Goal: Information Seeking & Learning: Learn about a topic

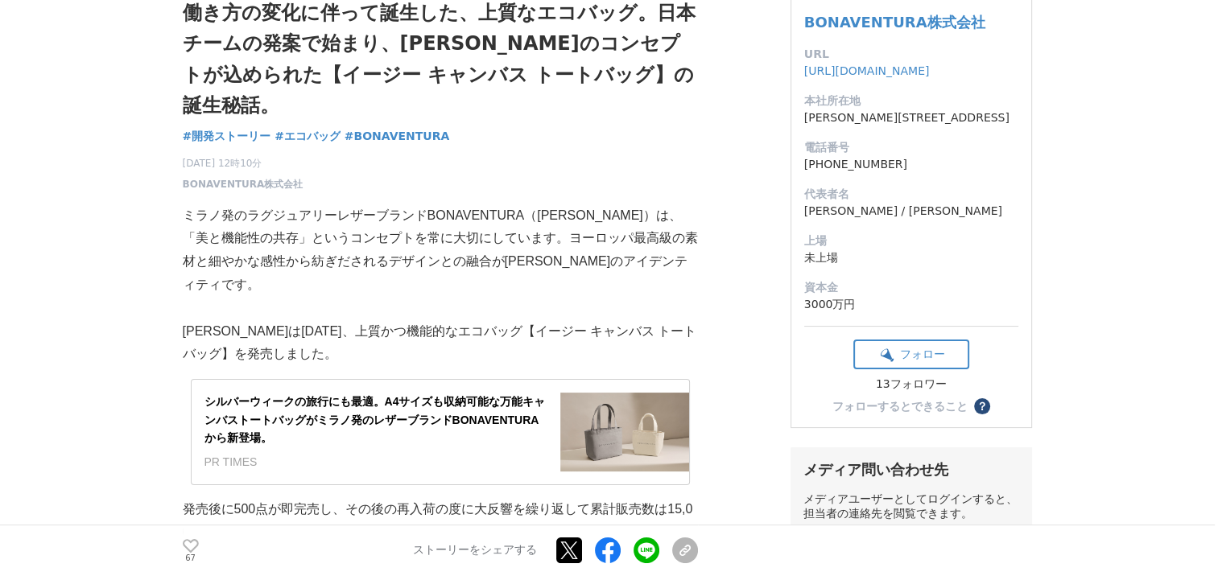
scroll to position [161, 0]
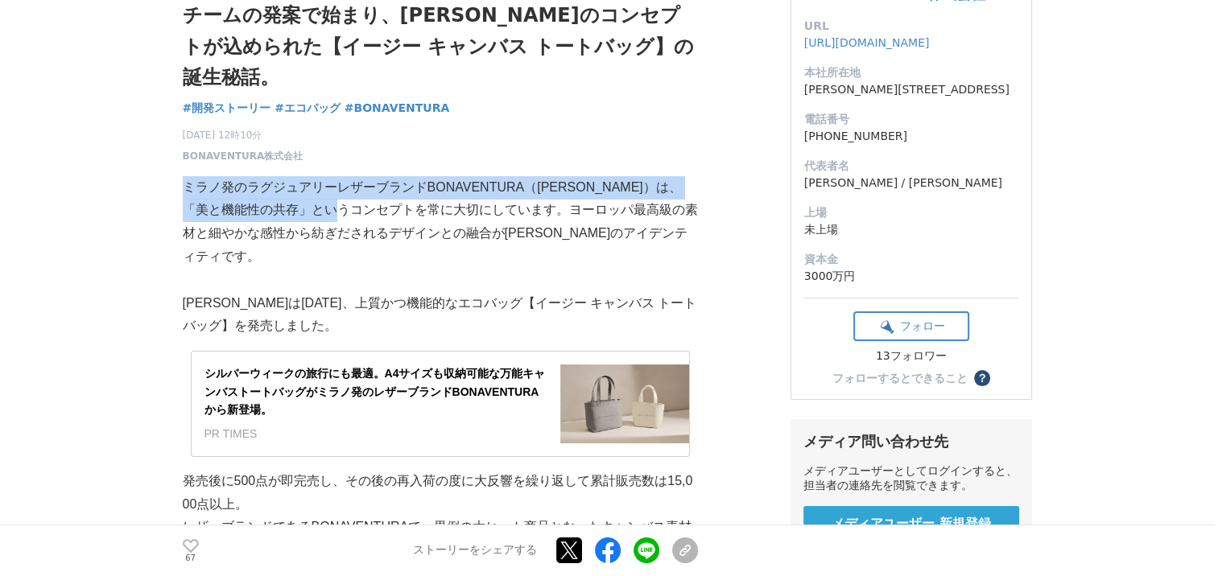
drag, startPoint x: 187, startPoint y: 187, endPoint x: 379, endPoint y: 209, distance: 193.7
click at [379, 209] on p "ミラノ発のラグジュアリーレザーブランドBONAVENTURA（[PERSON_NAME]）は、「美と機能性の共存」というコンセプトを常に大切にしています。ヨー…" at bounding box center [440, 222] width 515 height 93
copy p "ミラノ発のラグジュアリーレザーブランドBONAVENTURA（[PERSON_NAME]）は、「美と機能性の共存」というコンセプト"
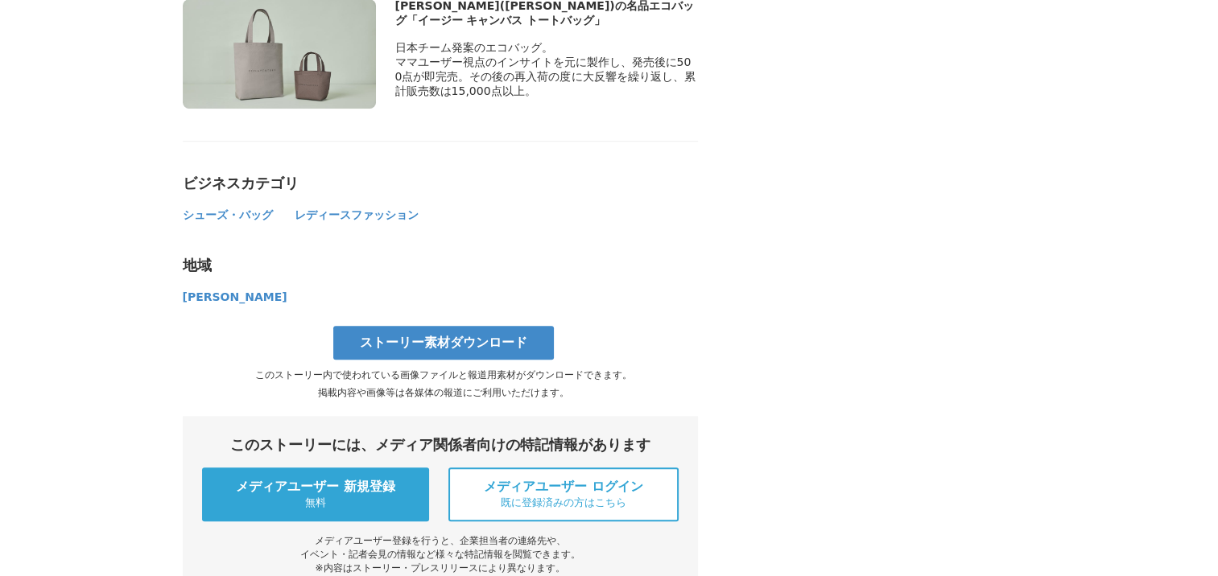
scroll to position [6683, 0]
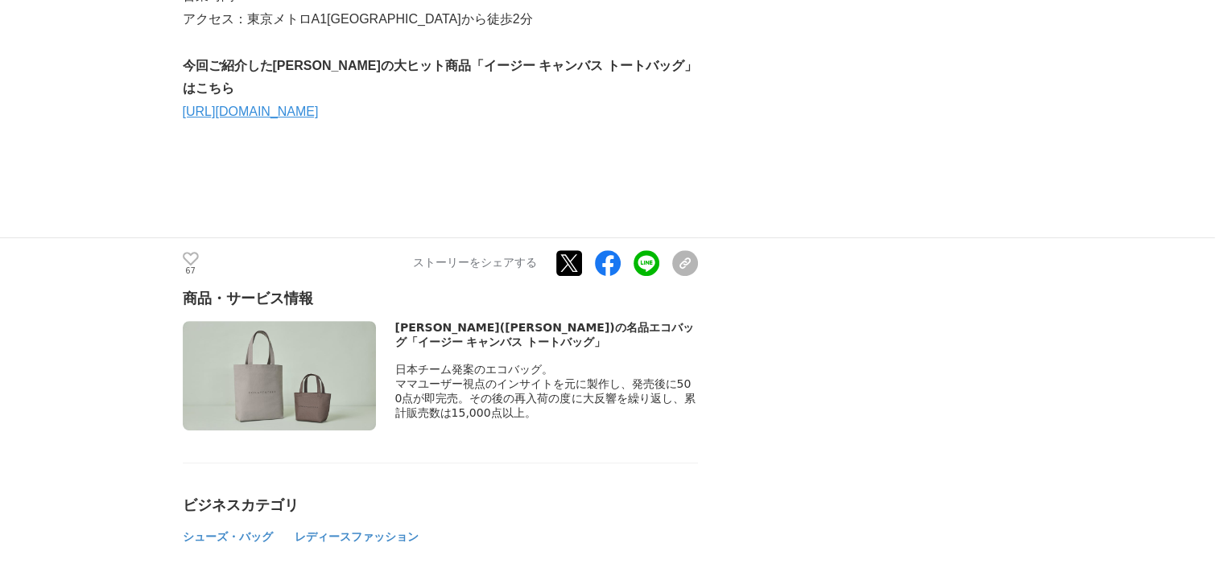
click at [317, 346] on img at bounding box center [279, 375] width 193 height 109
click at [425, 321] on div "[PERSON_NAME]([PERSON_NAME])の名品エコバッグ「イージー キャンバス トートバッグ」" at bounding box center [546, 335] width 303 height 29
drag, startPoint x: 425, startPoint y: 318, endPoint x: 467, endPoint y: 389, distance: 82.3
click at [467, 389] on span "ママユーザー視点のインサイトを元に製作し、発売後に500点が即完売。その後の再入荷の度に大反響を繰り返し、累計販売数は15,000点以上。" at bounding box center [545, 399] width 300 height 42
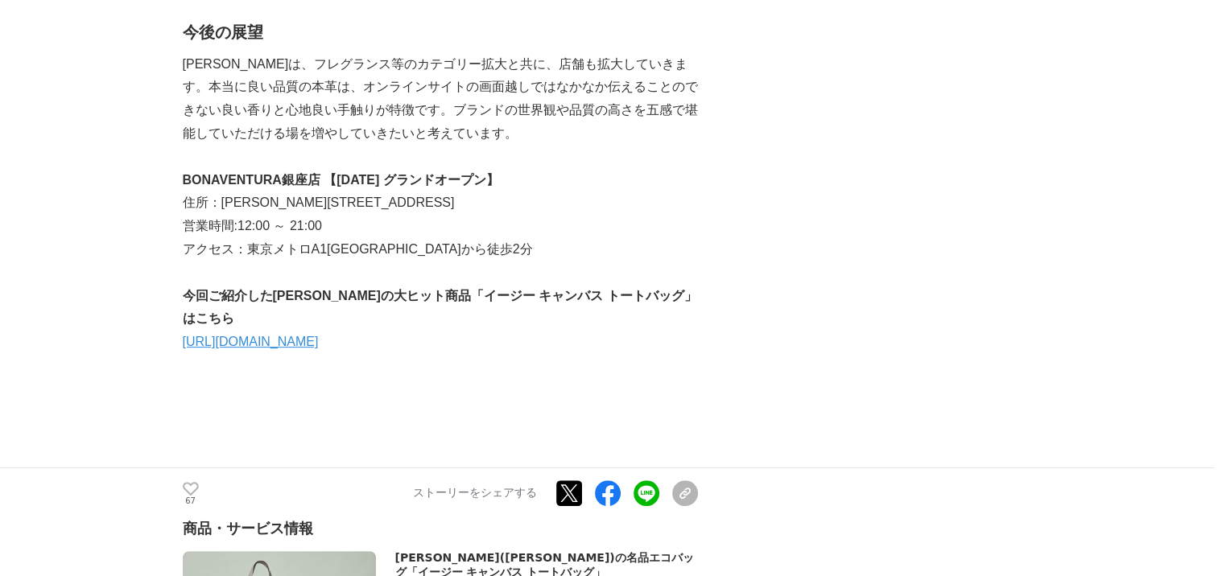
scroll to position [6280, 0]
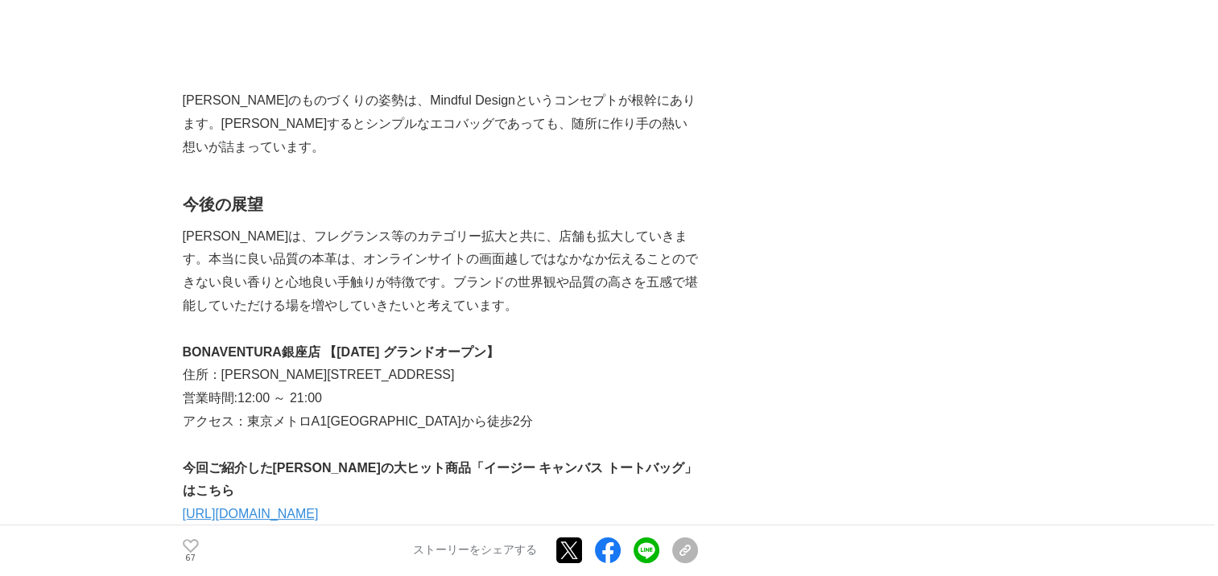
click at [319, 507] on link "[URL][DOMAIN_NAME]" at bounding box center [251, 514] width 136 height 14
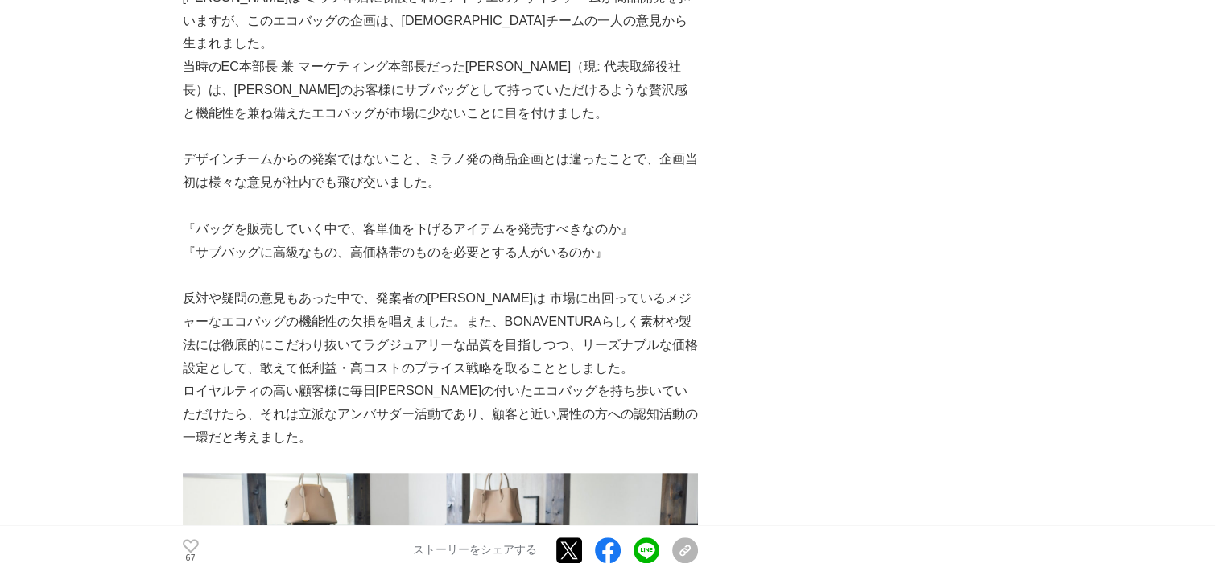
scroll to position [1530, 0]
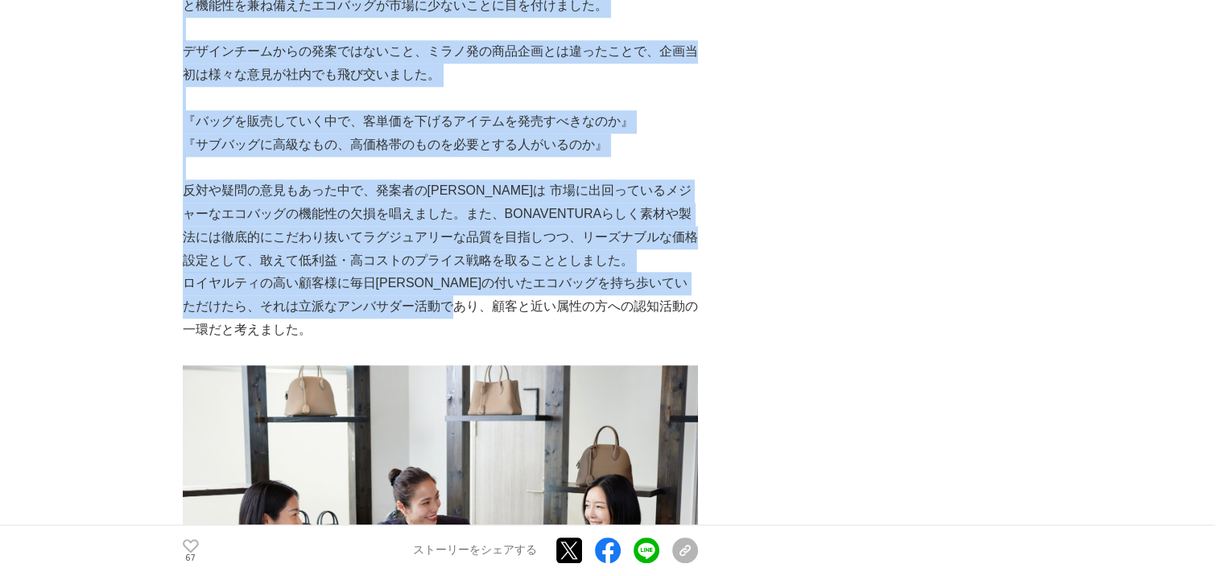
drag, startPoint x: 180, startPoint y: 262, endPoint x: 460, endPoint y: 280, distance: 279.9
click at [460, 280] on p "ロイヤルティの高い顧客様に毎日[PERSON_NAME]の付いたエコバッグを持ち歩いていただけたら、それは立派なアンバサダー活動であり、顧客と近い属性の方への…" at bounding box center [440, 306] width 515 height 69
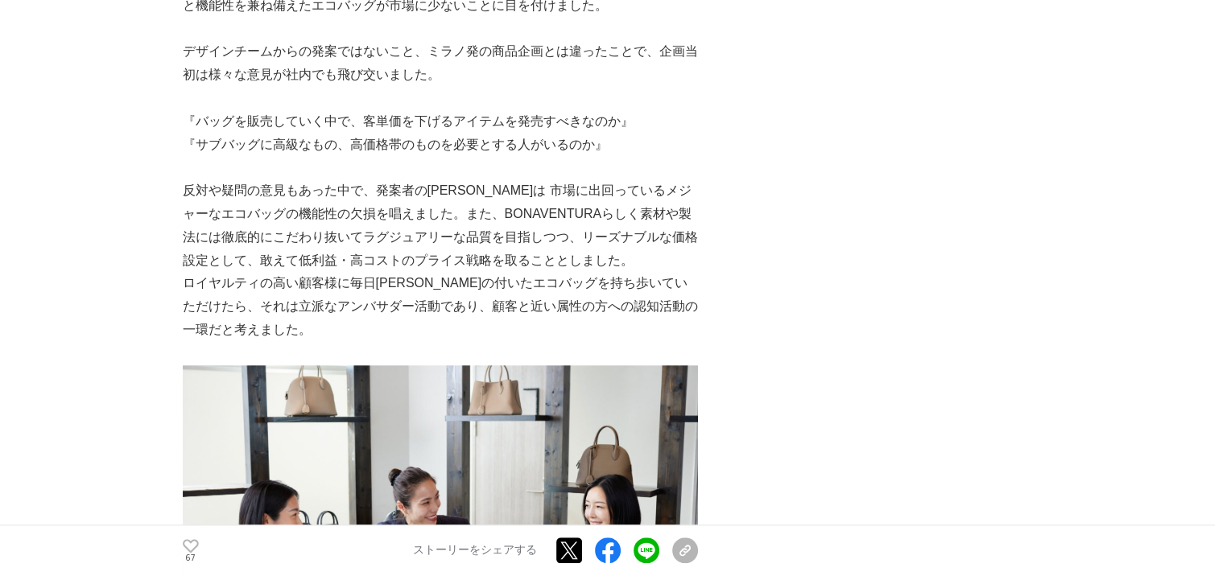
click at [337, 308] on p "ロイヤルティの高い顧客様に毎日[PERSON_NAME]の付いたエコバッグを持ち歩いていただけたら、それは立派なアンバサダー活動であり、顧客と近い属性の方への…" at bounding box center [440, 306] width 515 height 69
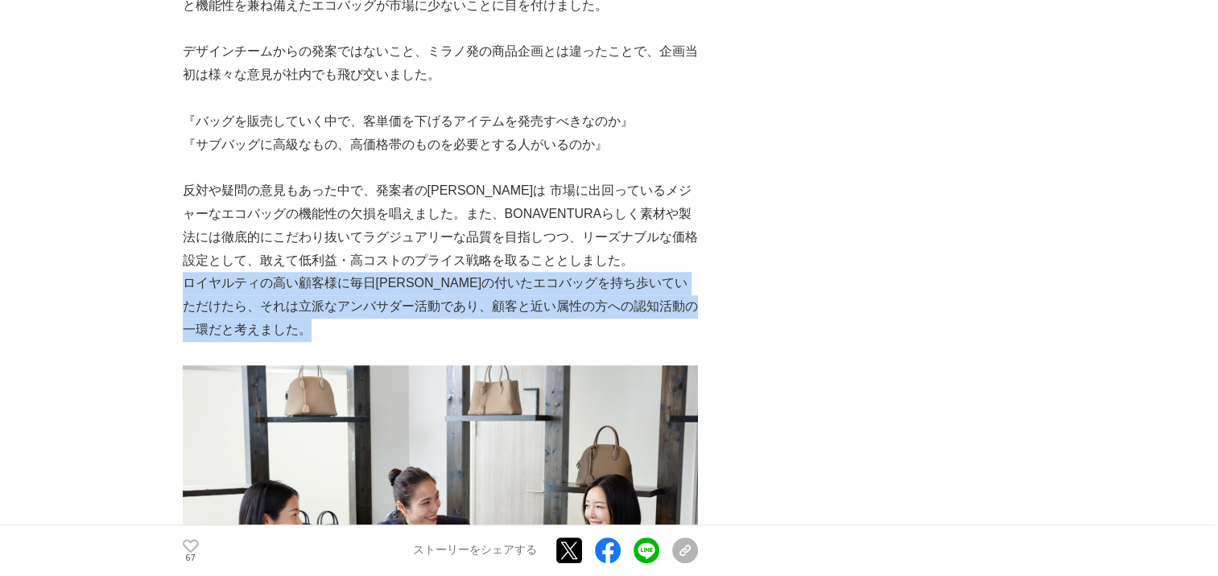
drag, startPoint x: 321, startPoint y: 316, endPoint x: 186, endPoint y: 269, distance: 143.1
click at [186, 272] on p "ロイヤルティの高い顧客様に毎日[PERSON_NAME]の付いたエコバッグを持ち歩いていただけたら、それは立派なアンバサダー活動であり、顧客と近い属性の方への…" at bounding box center [440, 306] width 515 height 69
copy p "ロイヤルティの高い顧客様に毎日[PERSON_NAME]の付いたエコバッグを持ち歩いていただけたら、それは立派なアンバサダー活動であり、顧客と近い属性の方への…"
